Goal: Ask a question

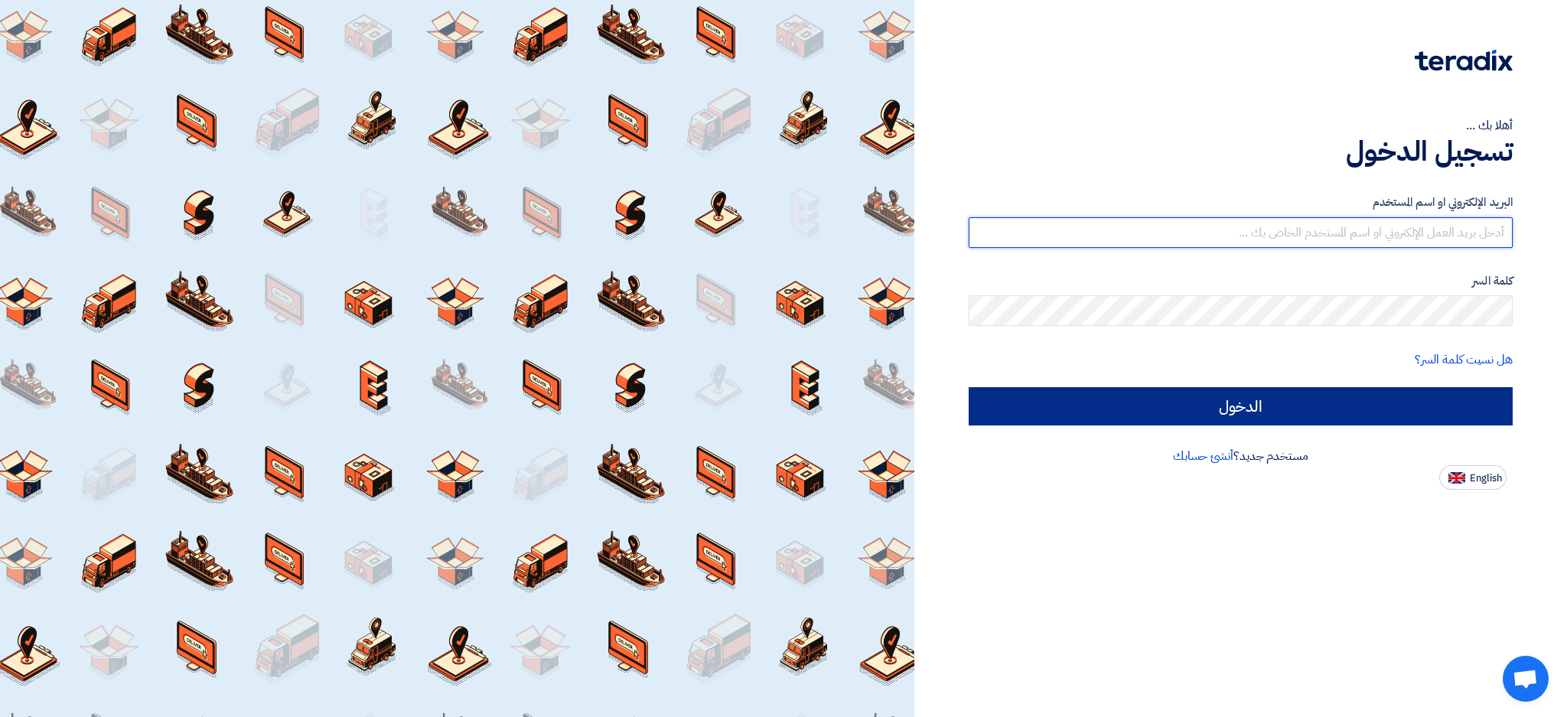
type input "[EMAIL_ADDRESS][DOMAIN_NAME]"
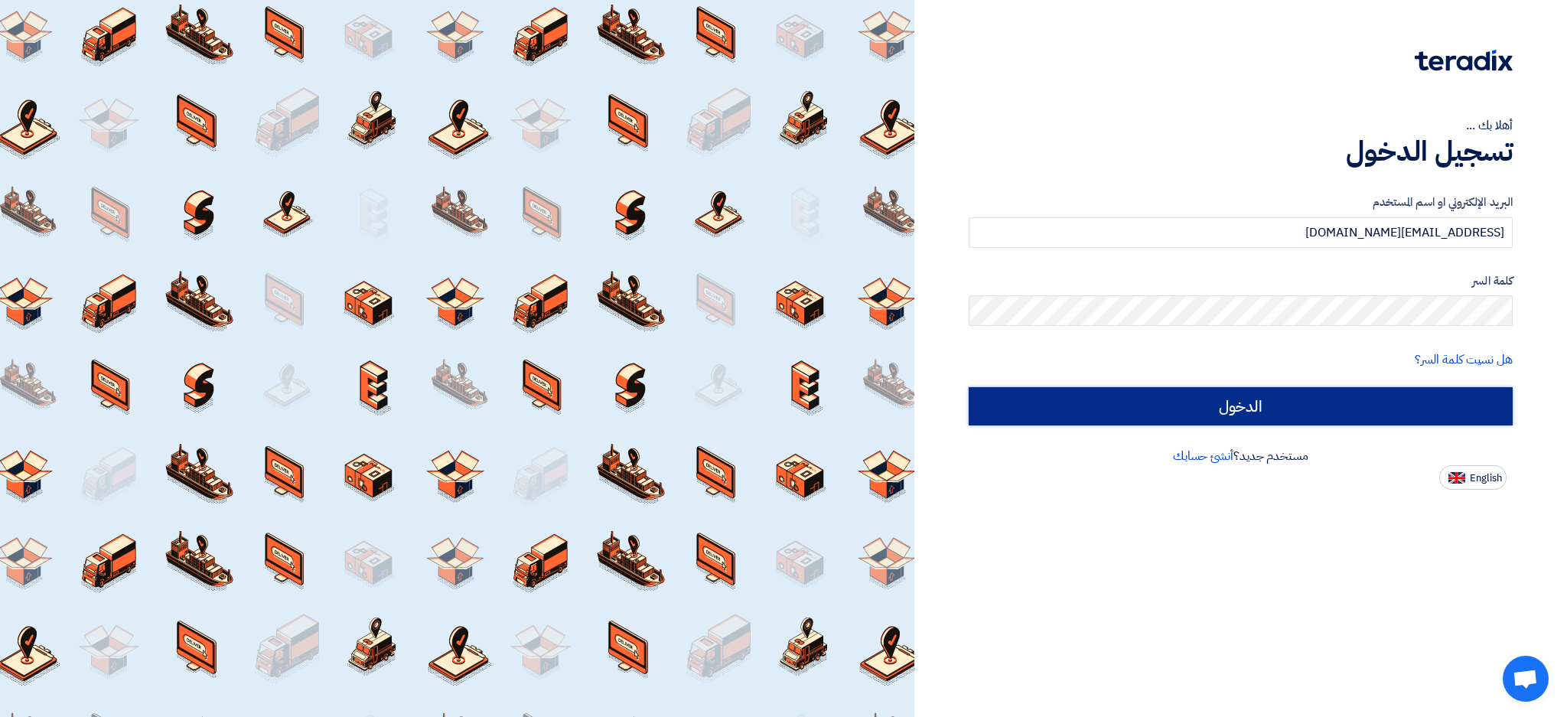
click at [1044, 413] on input "الدخول" at bounding box center [1241, 406] width 544 height 38
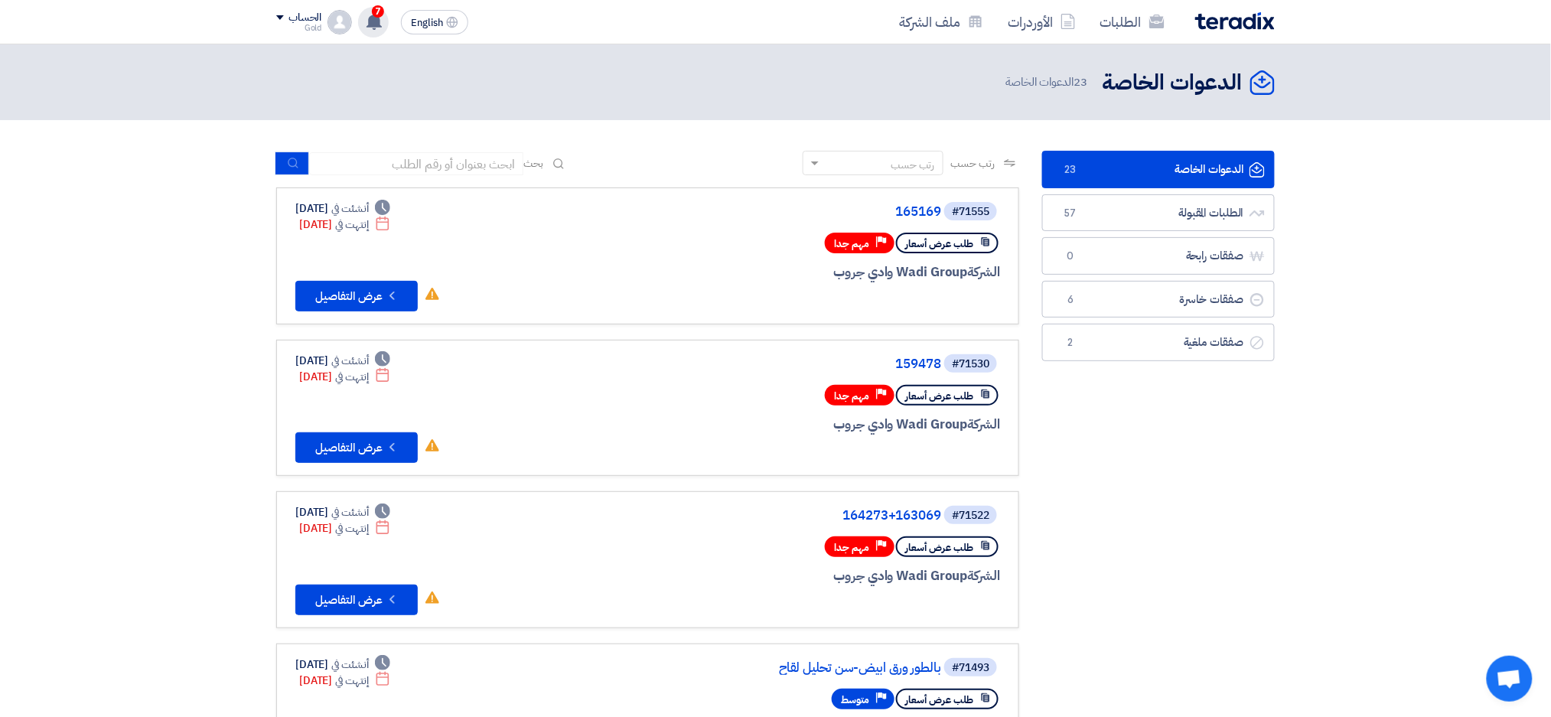
click at [372, 12] on span "7" at bounding box center [378, 11] width 12 height 12
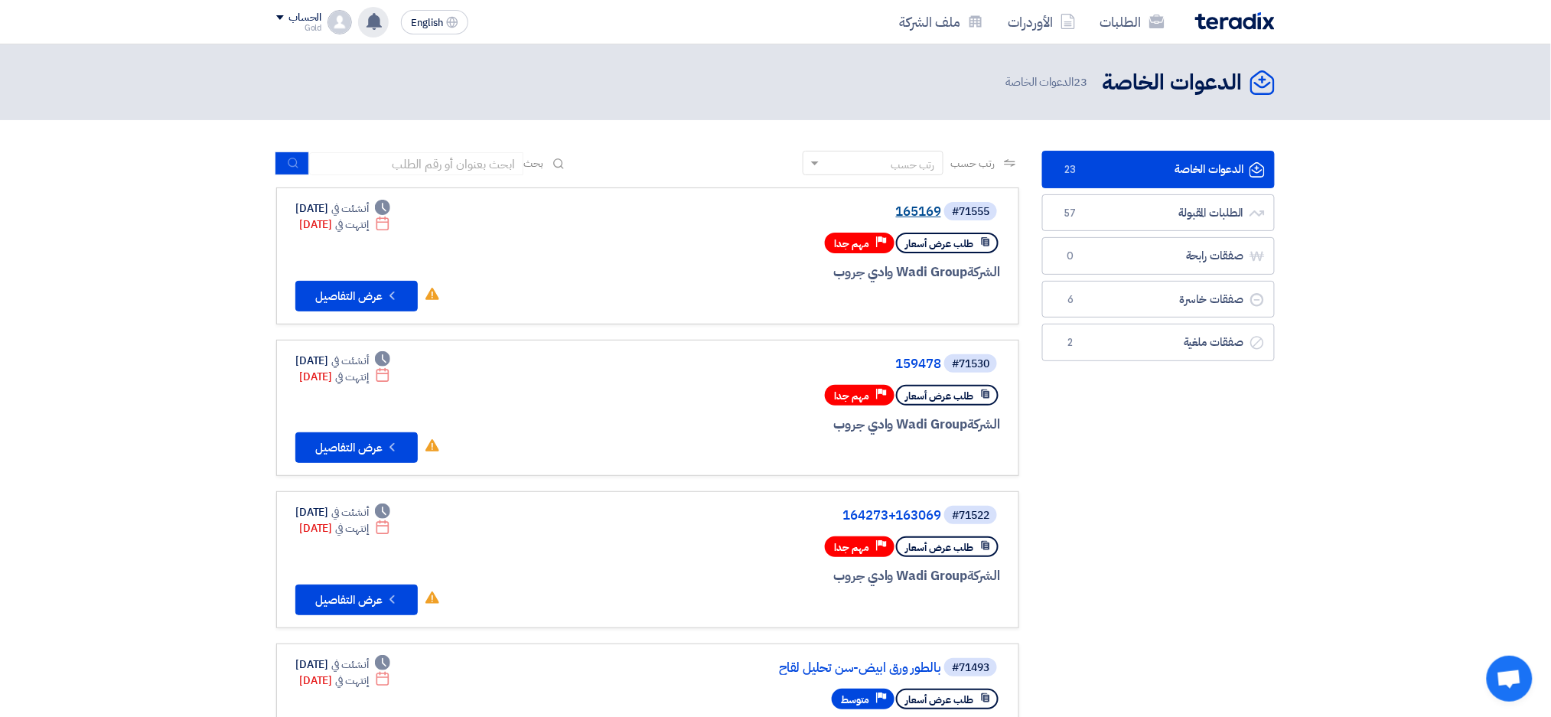
click at [912, 213] on link "165169" at bounding box center [788, 212] width 306 height 14
click at [922, 357] on link "159478" at bounding box center [788, 364] width 306 height 14
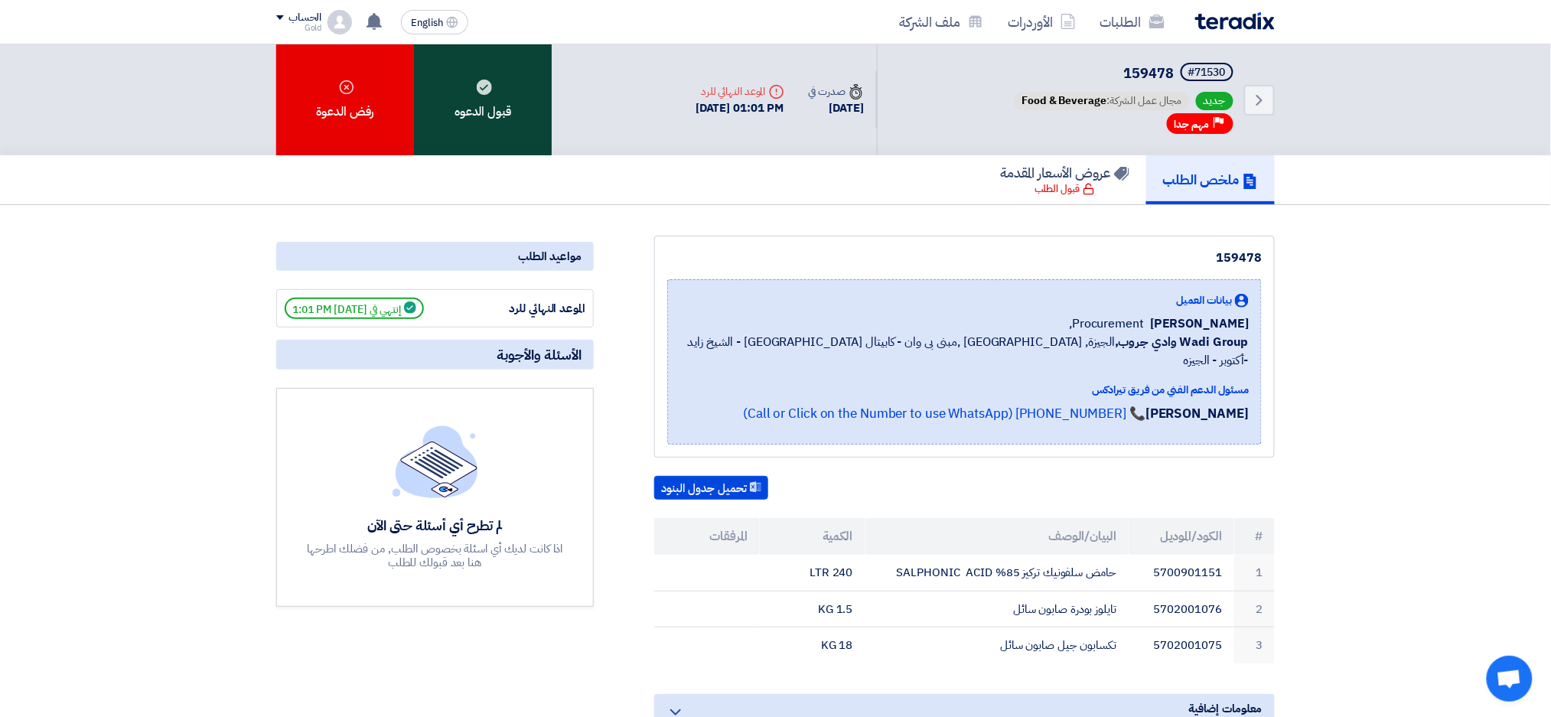
click at [447, 101] on div "قبول الدعوه" at bounding box center [483, 99] width 138 height 111
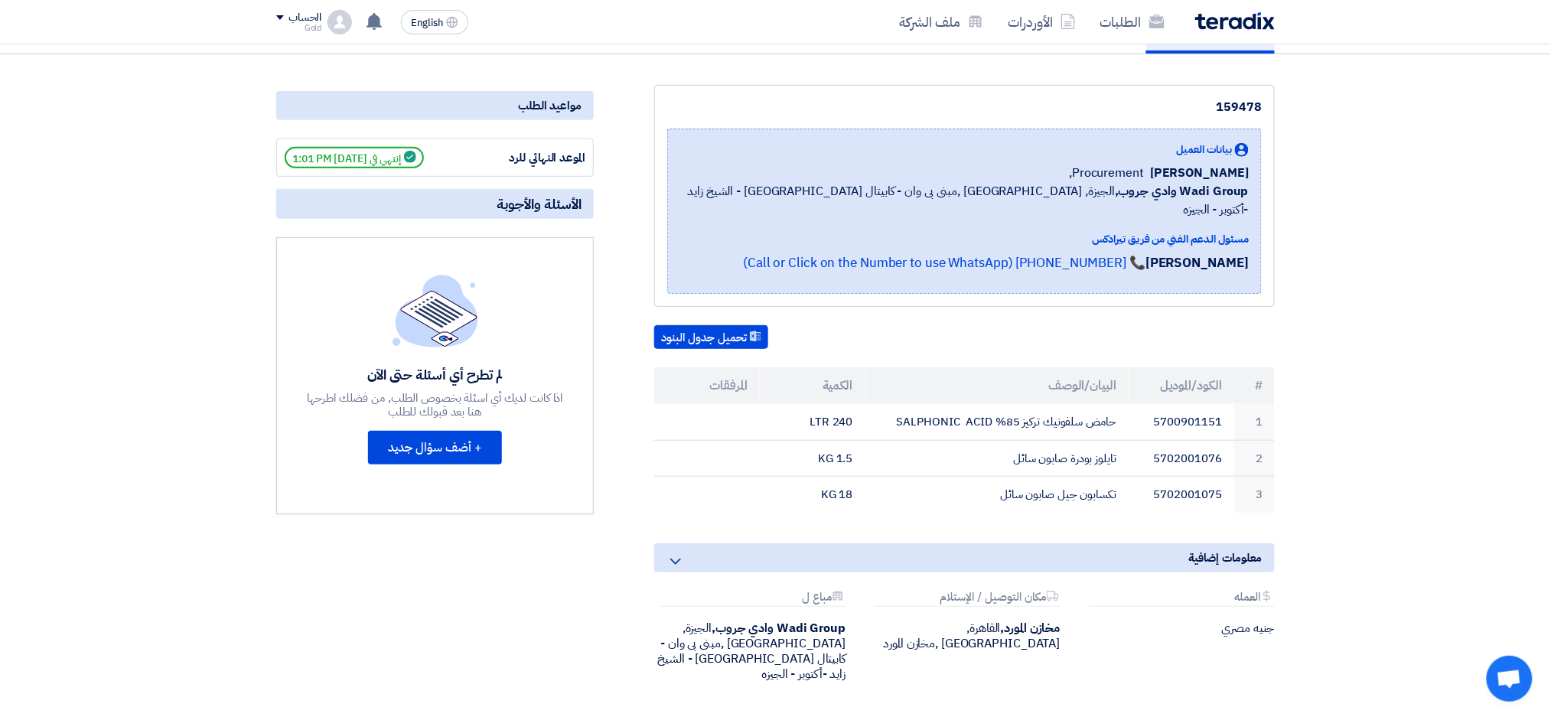
scroll to position [152, 0]
click at [448, 441] on button "+ أضف سؤال جديد" at bounding box center [435, 446] width 134 height 34
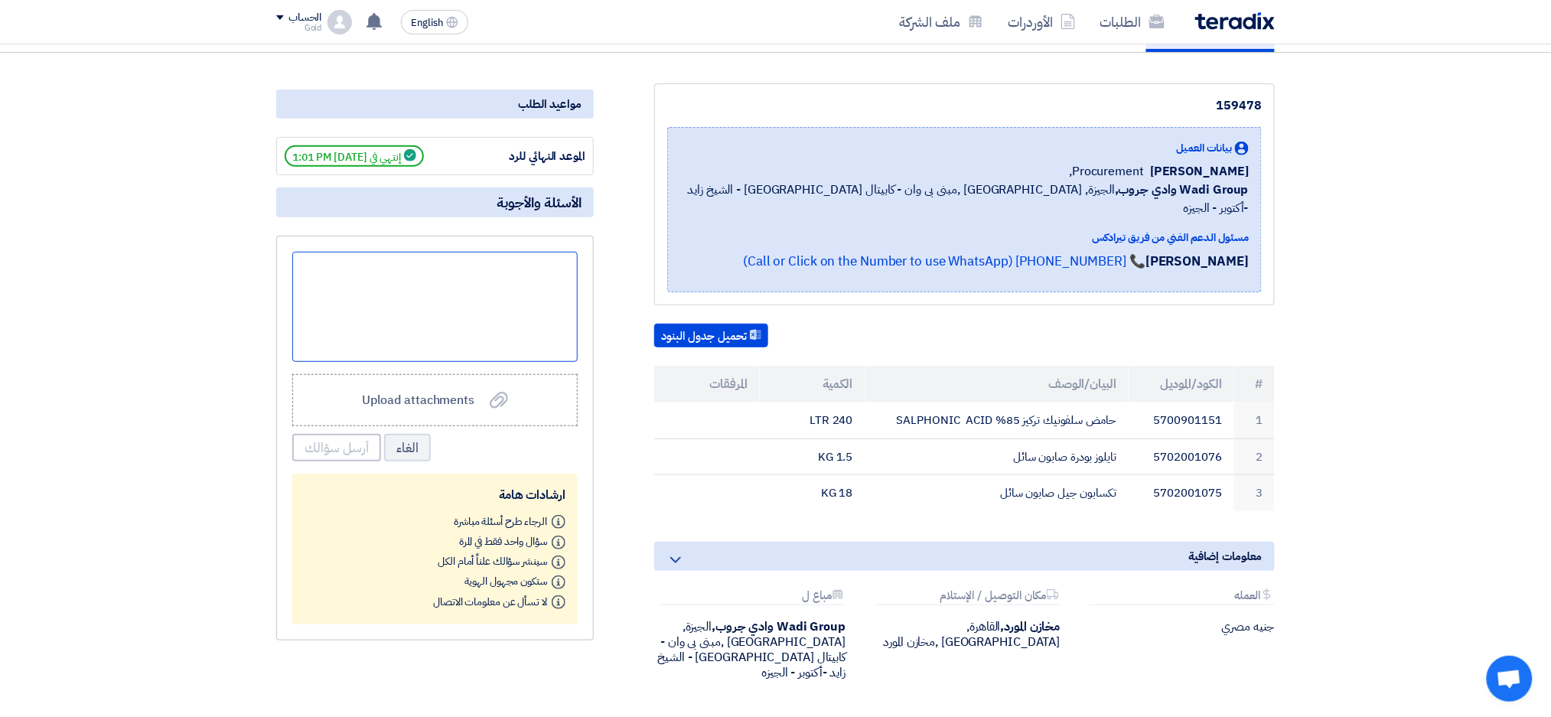
click at [506, 273] on div at bounding box center [434, 307] width 285 height 110
click at [326, 442] on button "أرسل سؤالك" at bounding box center [336, 448] width 89 height 28
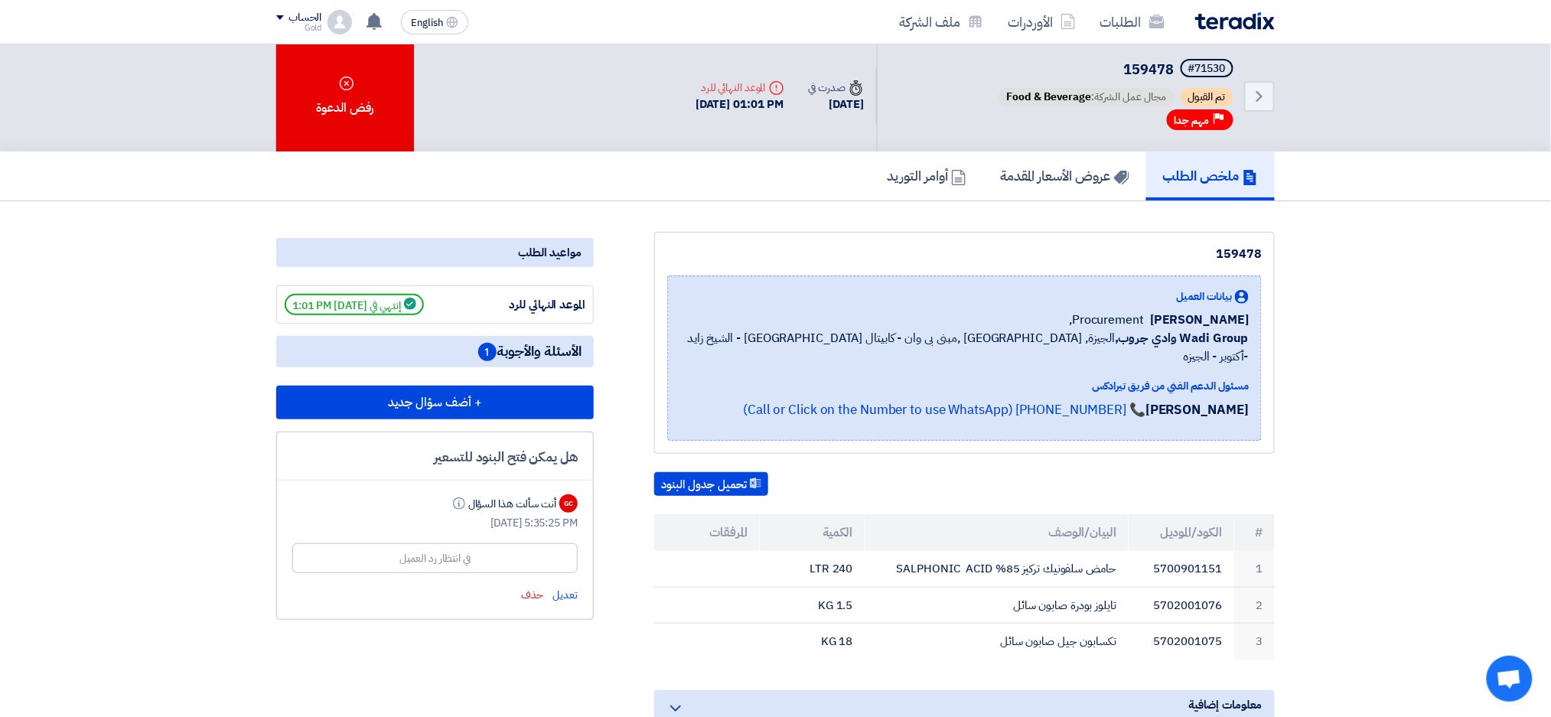
scroll to position [0, 0]
